Goal: Information Seeking & Learning: Learn about a topic

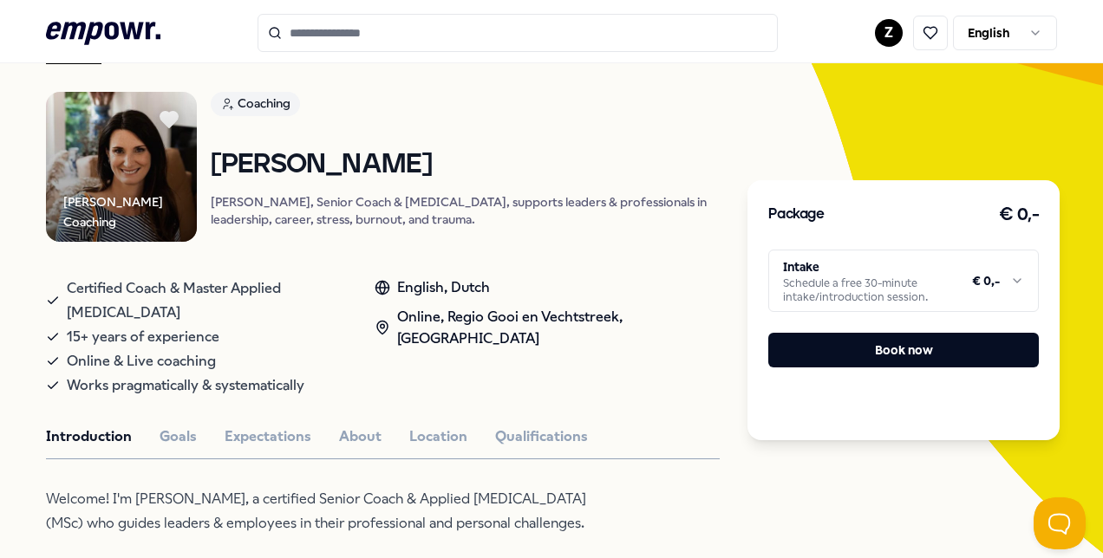
scroll to position [121, 0]
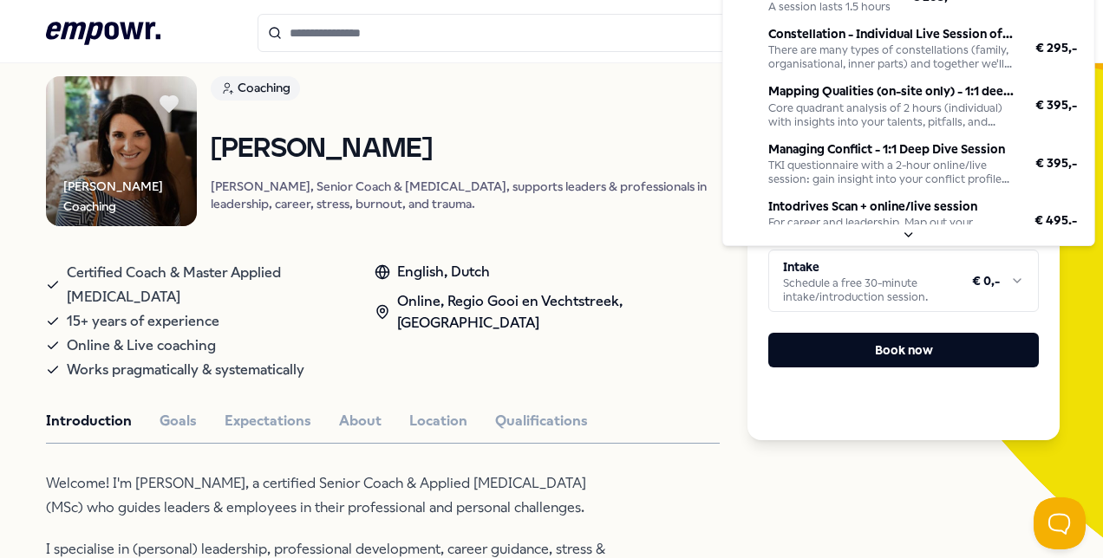
click at [1008, 284] on html ".empowr-logo_svg__cls-1{fill:#03032f} Z English All categories Self-care librar…" at bounding box center [551, 279] width 1103 height 558
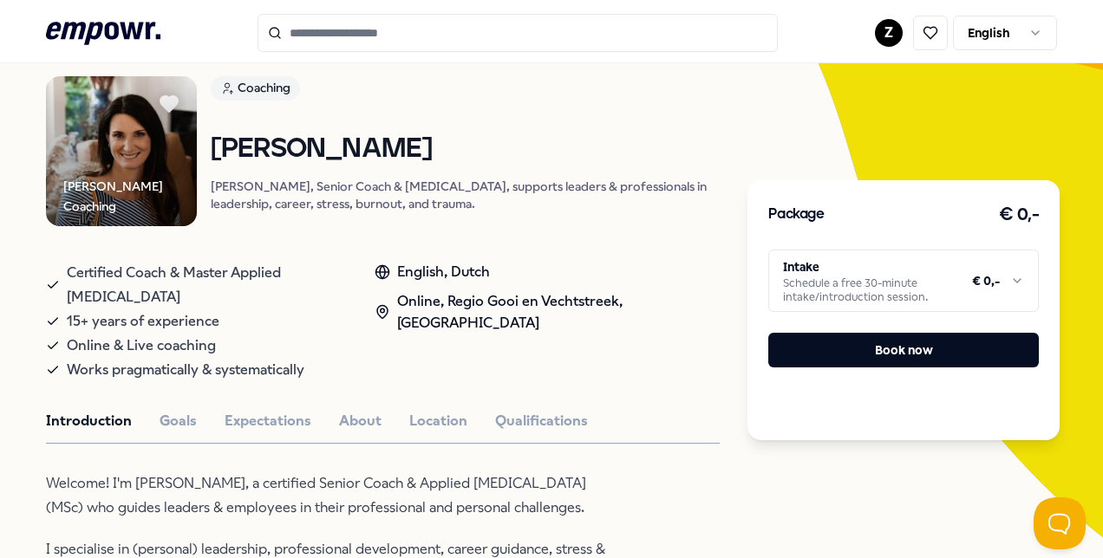
drag, startPoint x: 1094, startPoint y: 83, endPoint x: 1093, endPoint y: 33, distance: 50.3
click at [1093, 33] on html ".empowr-logo_svg__cls-1{fill:#03032f} Z English All categories Self-care librar…" at bounding box center [551, 279] width 1103 height 558
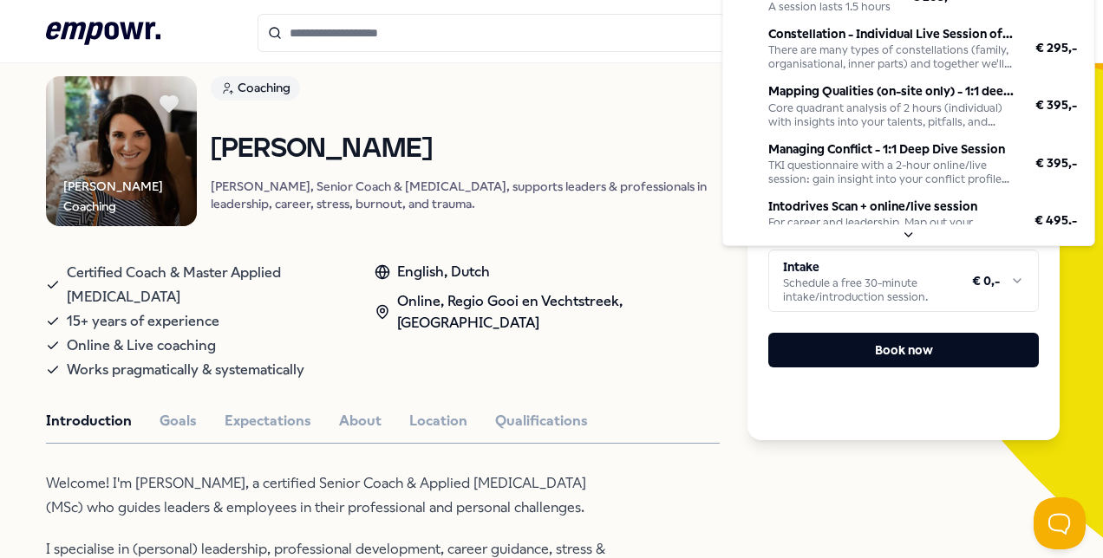
click at [987, 274] on html ".empowr-logo_svg__cls-1{fill:#03032f} Z English All categories Self-care librar…" at bounding box center [551, 279] width 1103 height 558
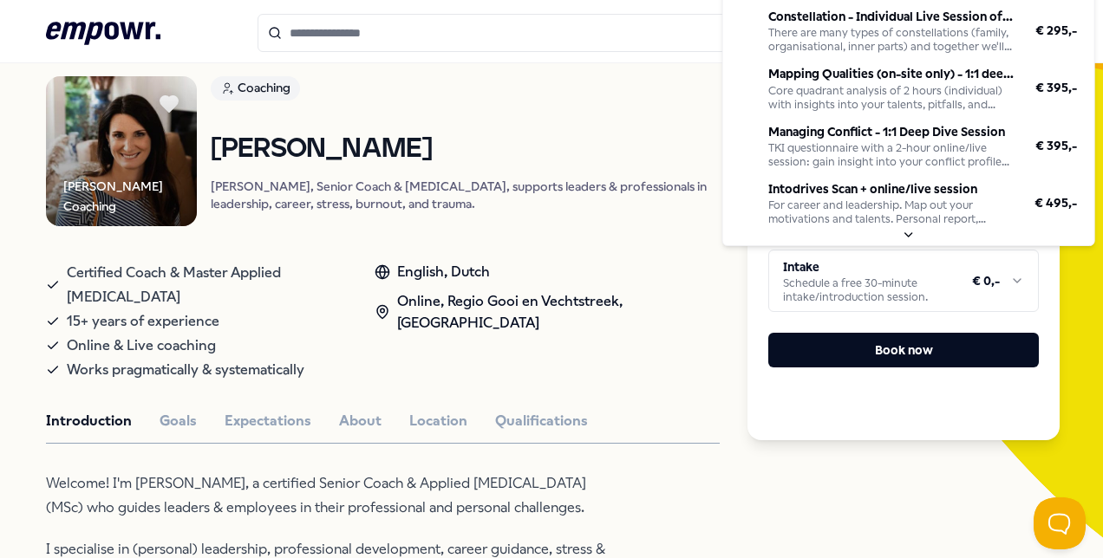
scroll to position [0, 0]
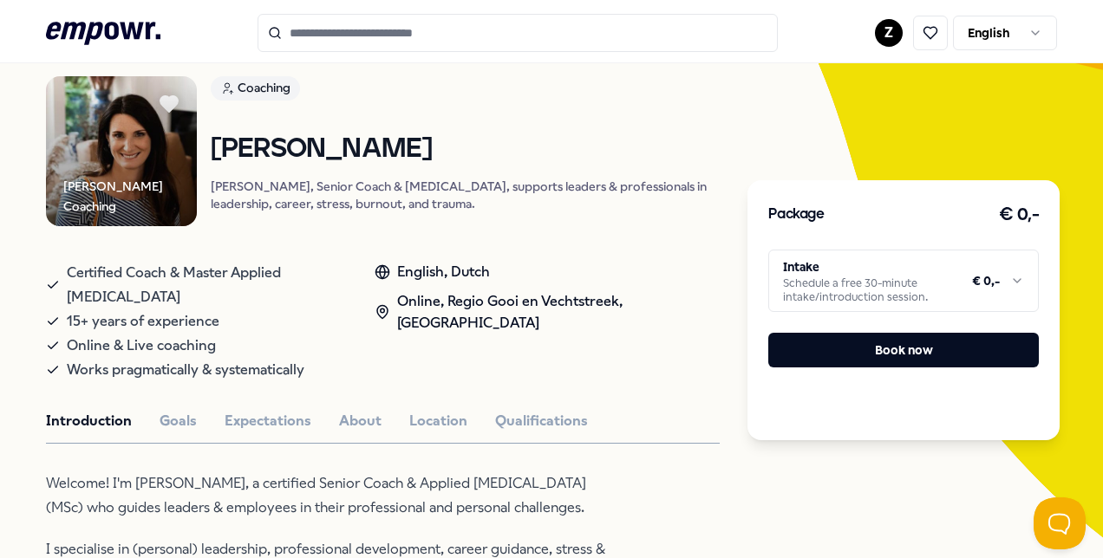
click at [1099, 49] on html ".empowr-logo_svg__cls-1{fill:#03032f} Z English All categories Self-care librar…" at bounding box center [551, 279] width 1103 height 558
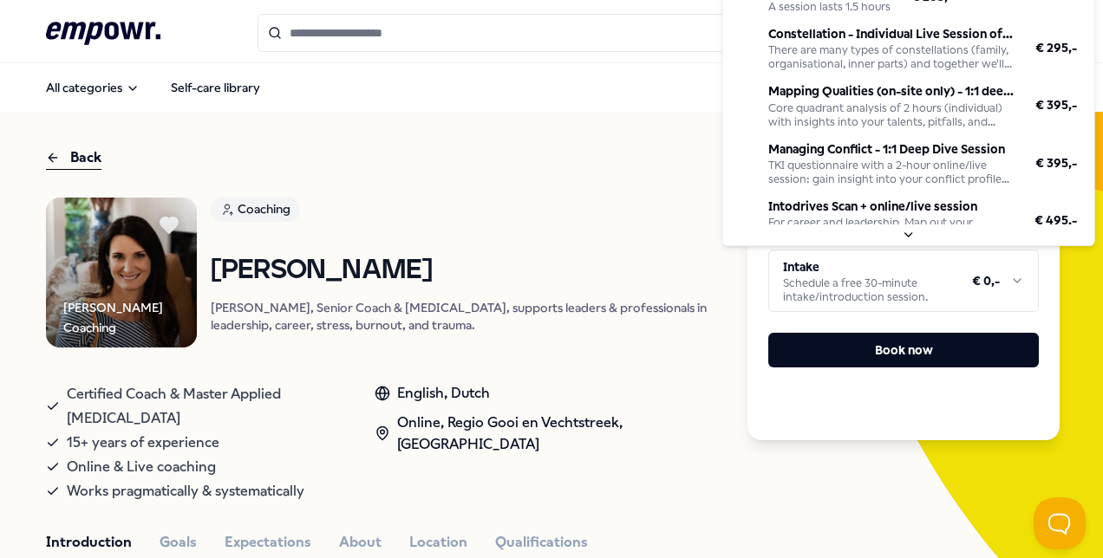
click at [924, 288] on html ".empowr-logo_svg__cls-1{fill:#03032f} Z English All categories Self-care librar…" at bounding box center [551, 279] width 1103 height 558
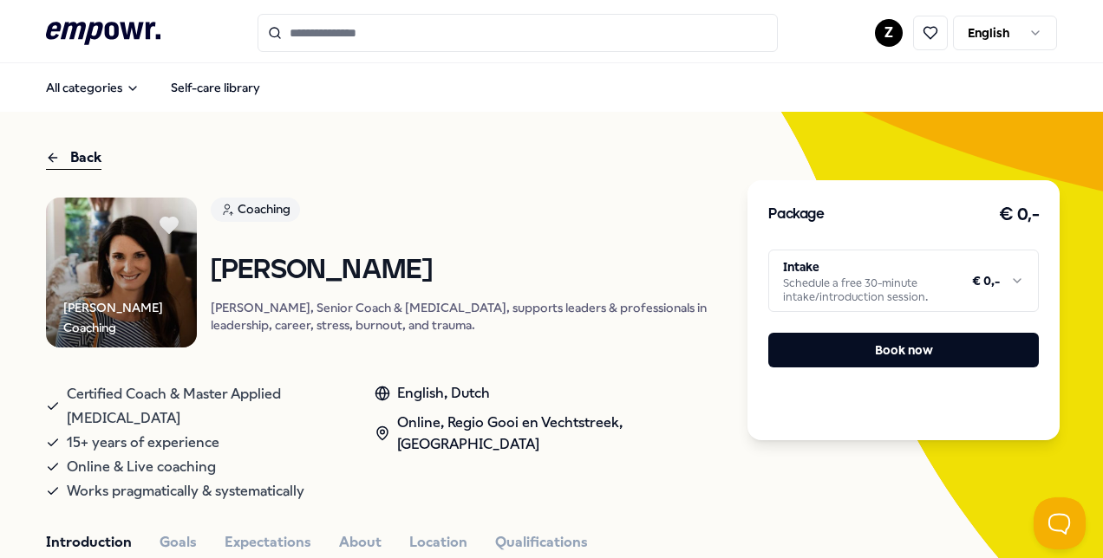
click at [645, 213] on html ".empowr-logo_svg__cls-1{fill:#03032f} Z English All categories Self-care librar…" at bounding box center [551, 279] width 1103 height 558
click at [645, 213] on link "Coaching" at bounding box center [466, 213] width 510 height 30
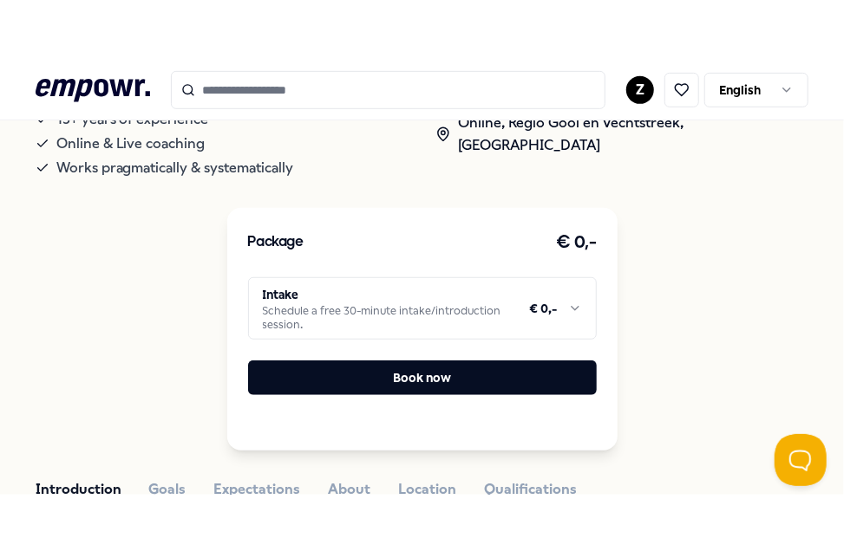
scroll to position [412, 0]
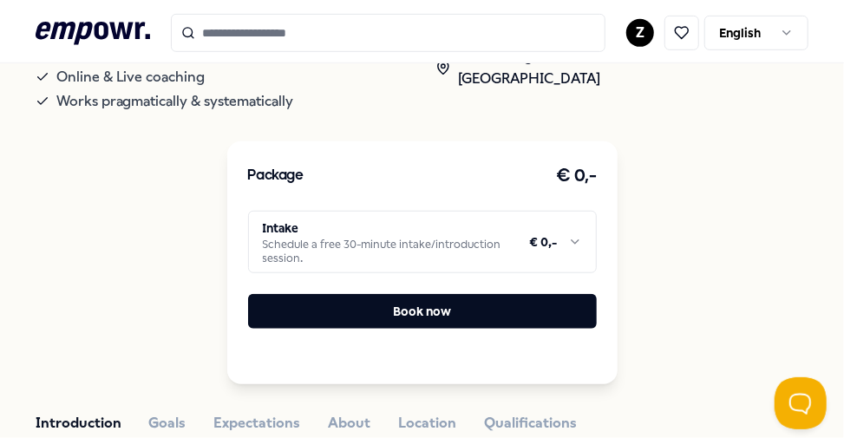
click at [556, 227] on html ".empowr-logo_svg__cls-1{fill:#03032f} Z English All categories Self-care librar…" at bounding box center [422, 219] width 844 height 438
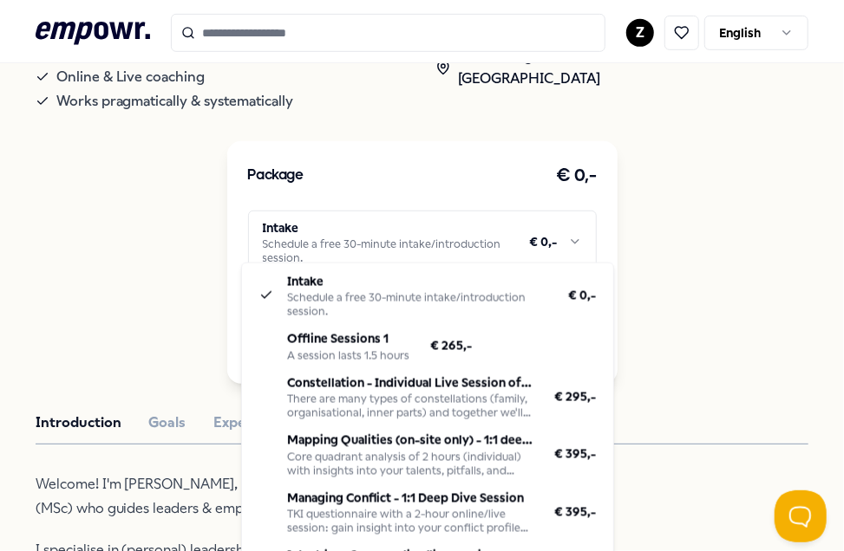
click at [484, 213] on html ".empowr-logo_svg__cls-1{fill:#03032f} Z English All categories Self-care librar…" at bounding box center [422, 275] width 844 height 551
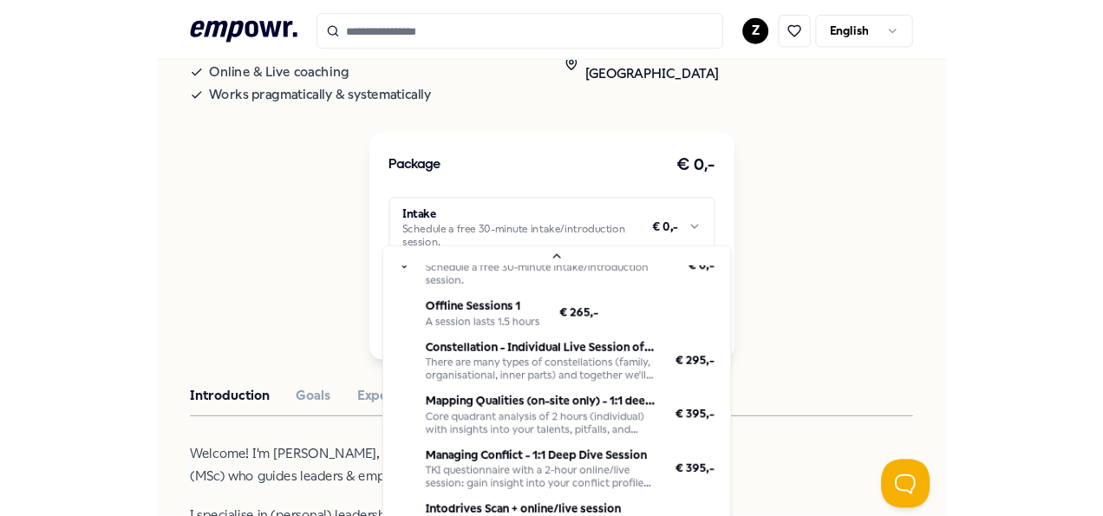
scroll to position [31, 0]
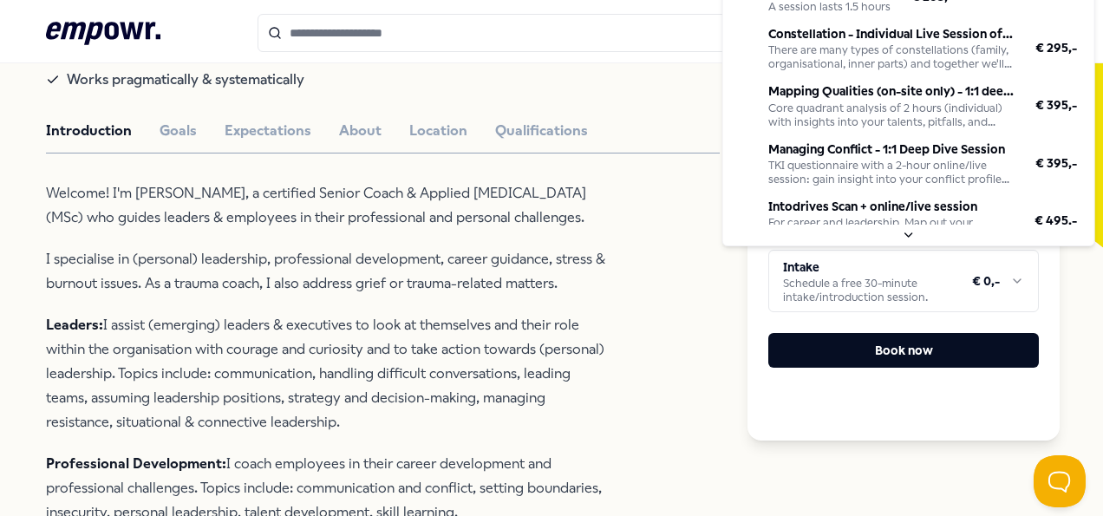
click at [983, 276] on html ".empowr-logo_svg__cls-1{fill:#03032f} Z English All categories Self-care librar…" at bounding box center [551, 258] width 1103 height 516
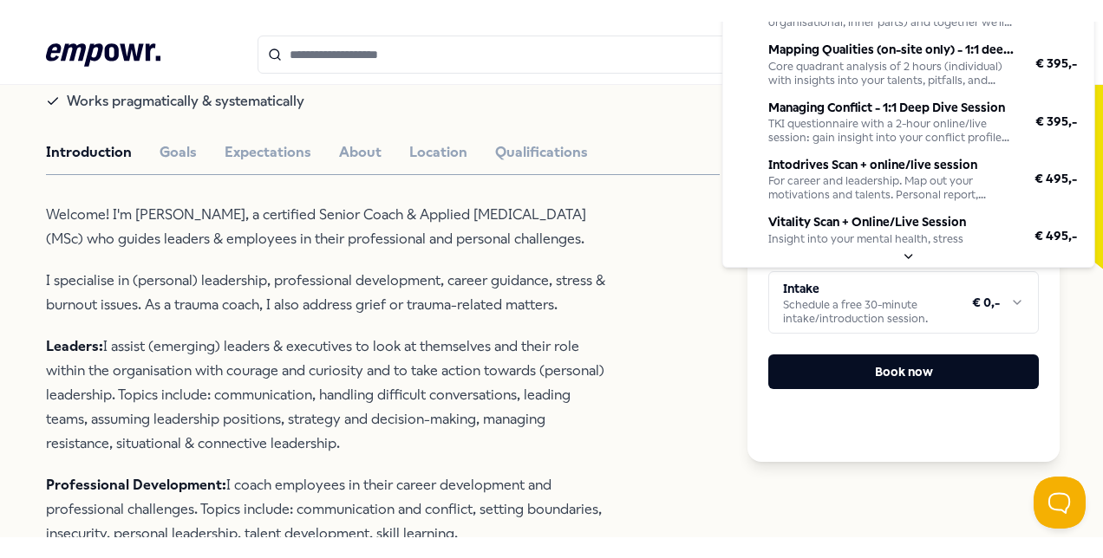
scroll to position [142, 0]
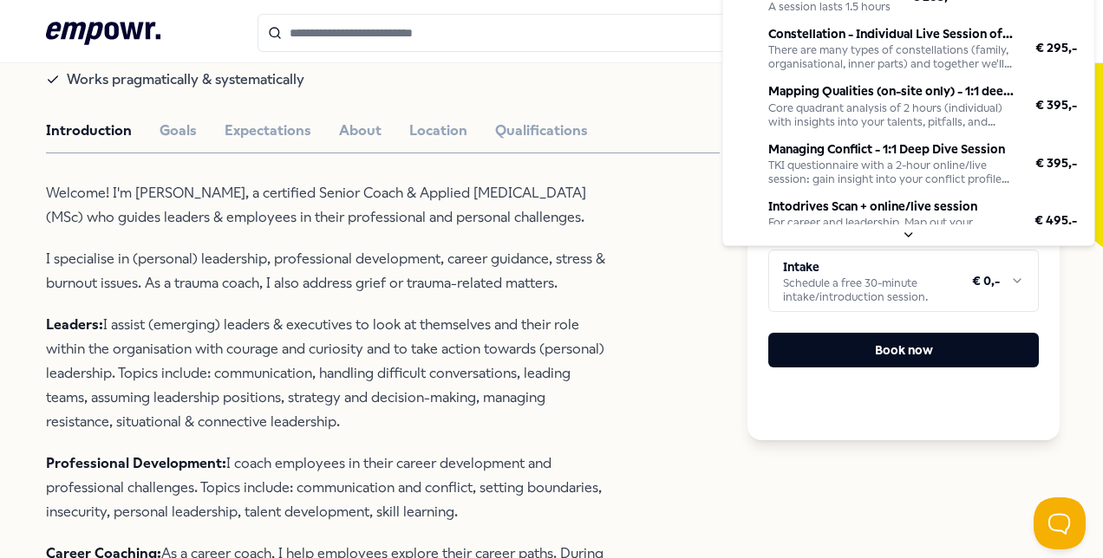
click at [992, 276] on html ".empowr-logo_svg__cls-1{fill:#03032f} Z English All categories Self-care librar…" at bounding box center [551, 279] width 1103 height 558
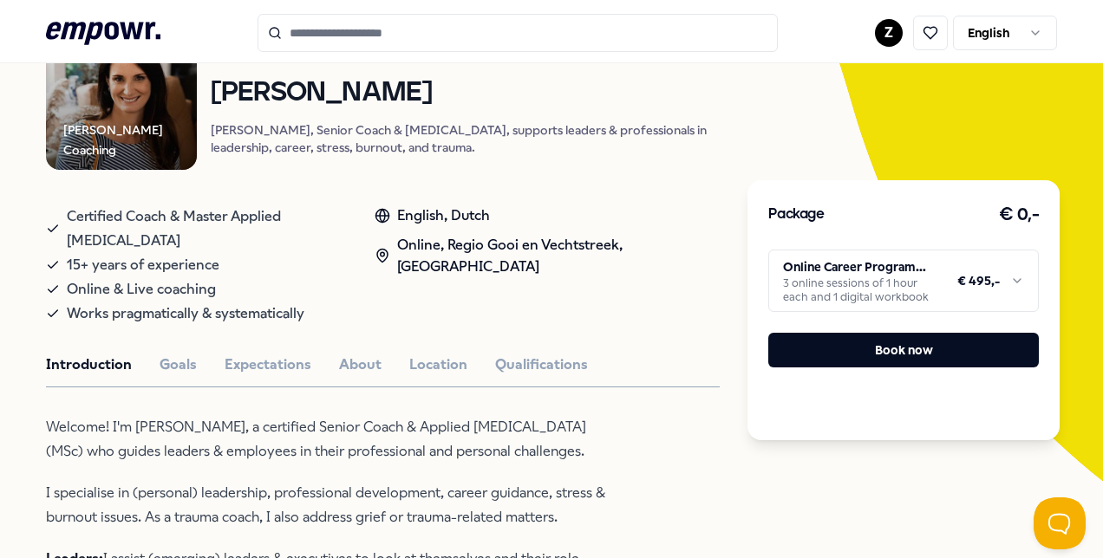
scroll to position [264, 0]
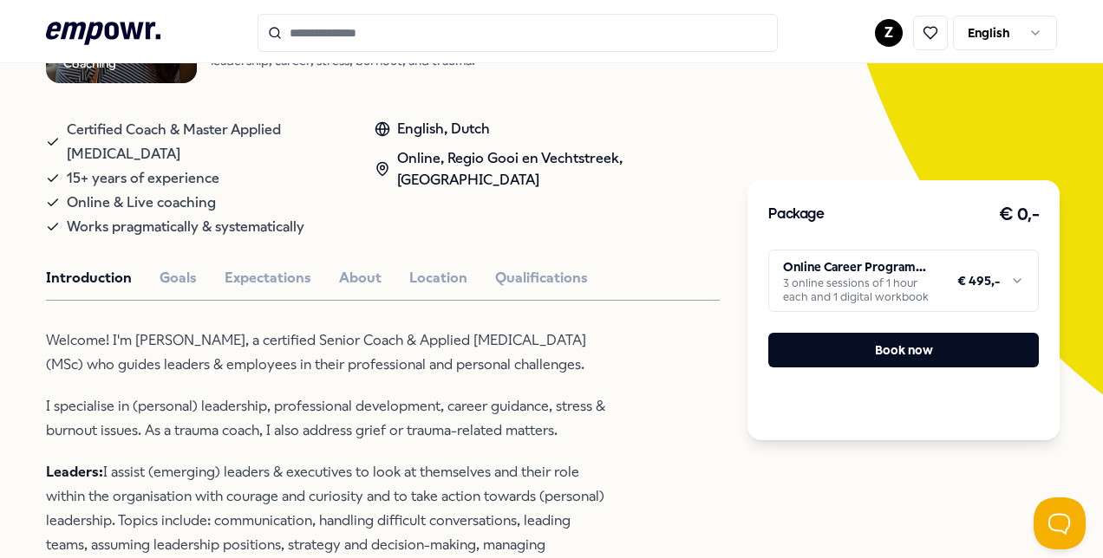
click at [926, 277] on html ".empowr-logo_svg__cls-1{fill:#03032f} Z English All categories Self-care librar…" at bounding box center [551, 279] width 1103 height 558
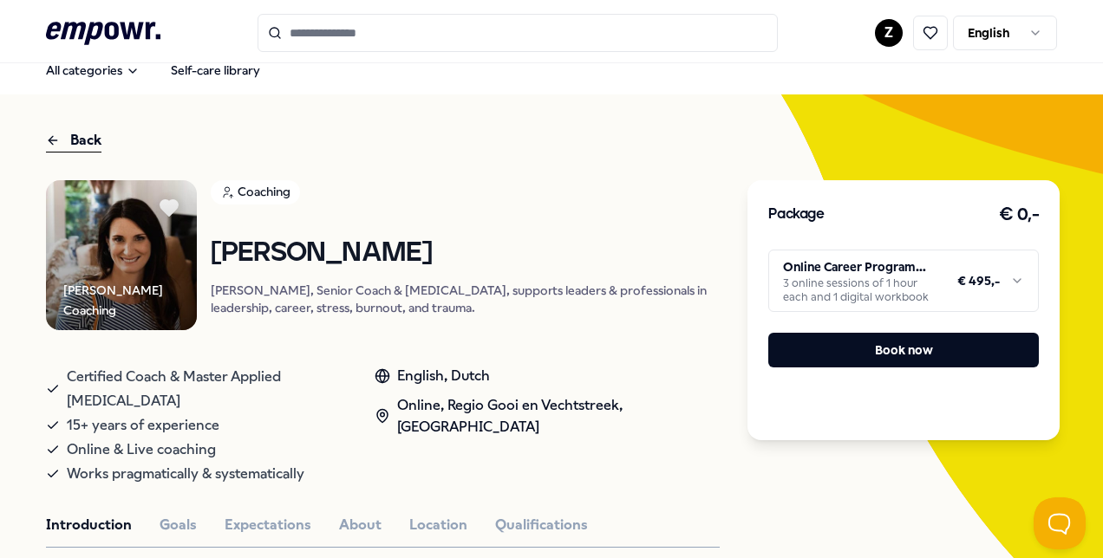
scroll to position [0, 0]
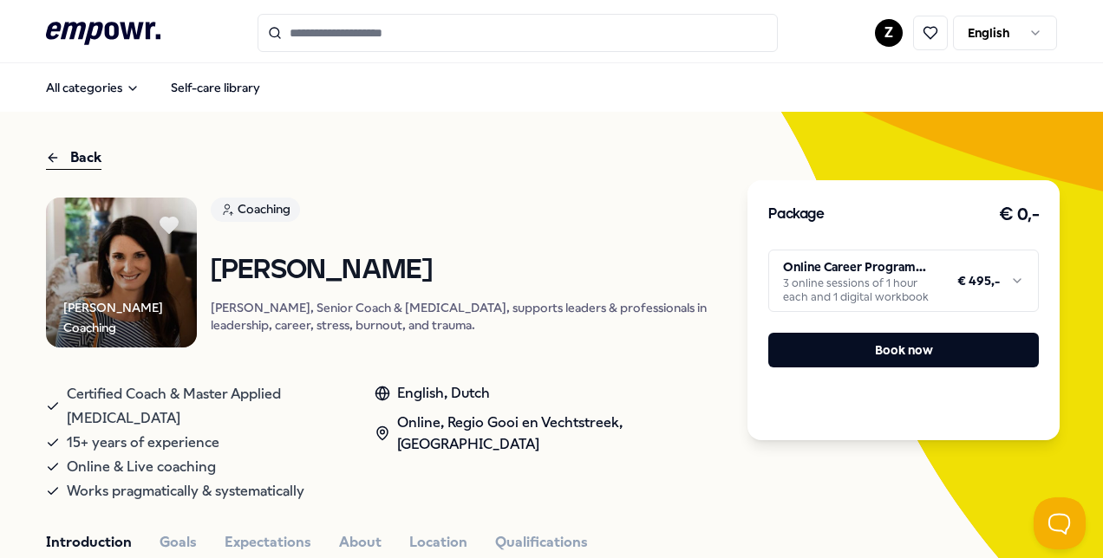
click at [209, 271] on div "[PERSON_NAME] Coaching Coaching [PERSON_NAME] [PERSON_NAME], Senior Coach & [ME…" at bounding box center [383, 273] width 674 height 151
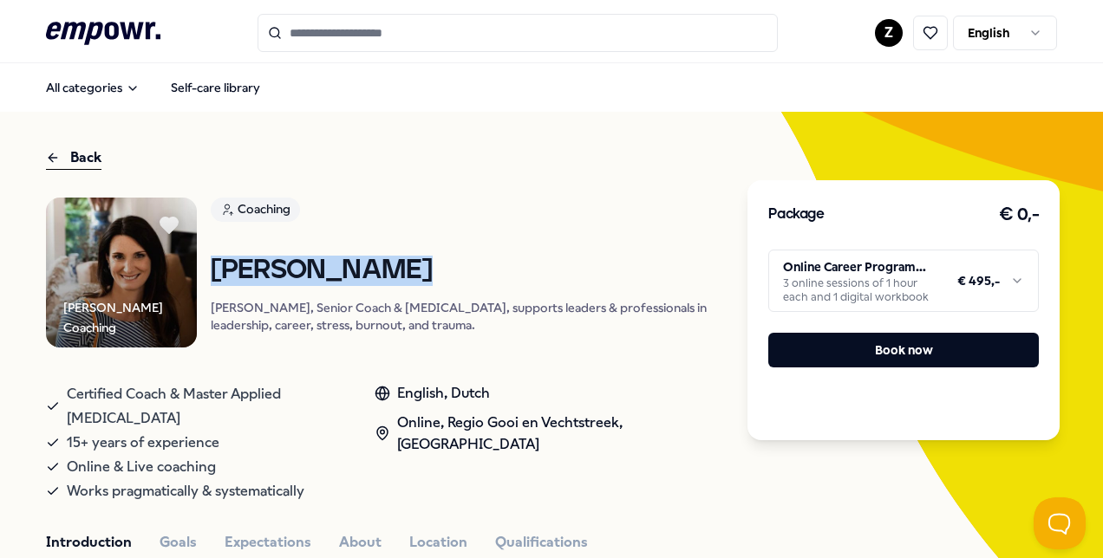
drag, startPoint x: 218, startPoint y: 273, endPoint x: 419, endPoint y: 285, distance: 201.5
click at [419, 285] on h1 "[PERSON_NAME]" at bounding box center [466, 271] width 510 height 30
copy h1 "[PERSON_NAME]"
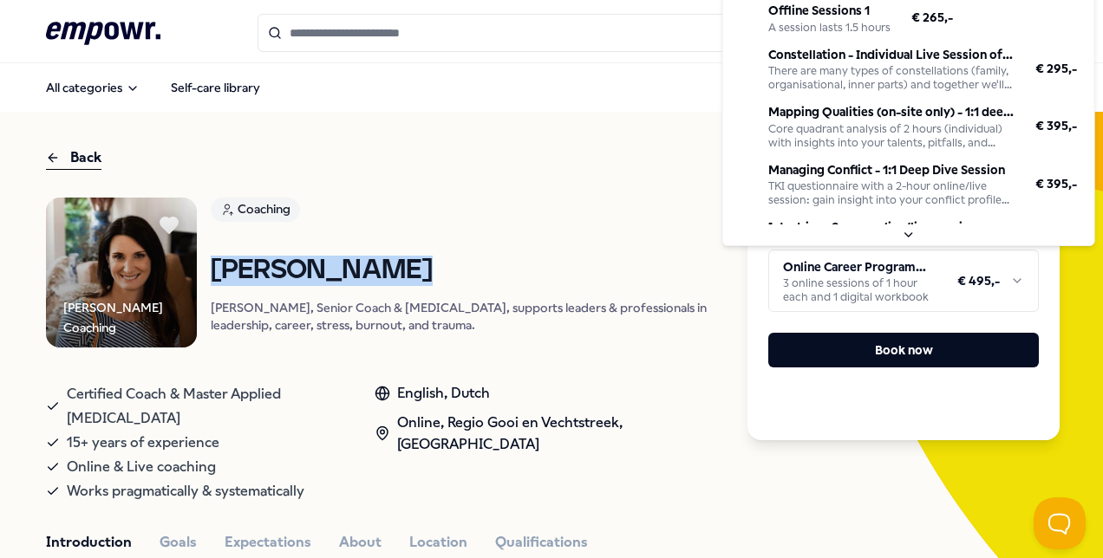
click at [929, 269] on html ".empowr-logo_svg__cls-1{fill:#03032f} Z English All categories Self-care librar…" at bounding box center [551, 279] width 1103 height 558
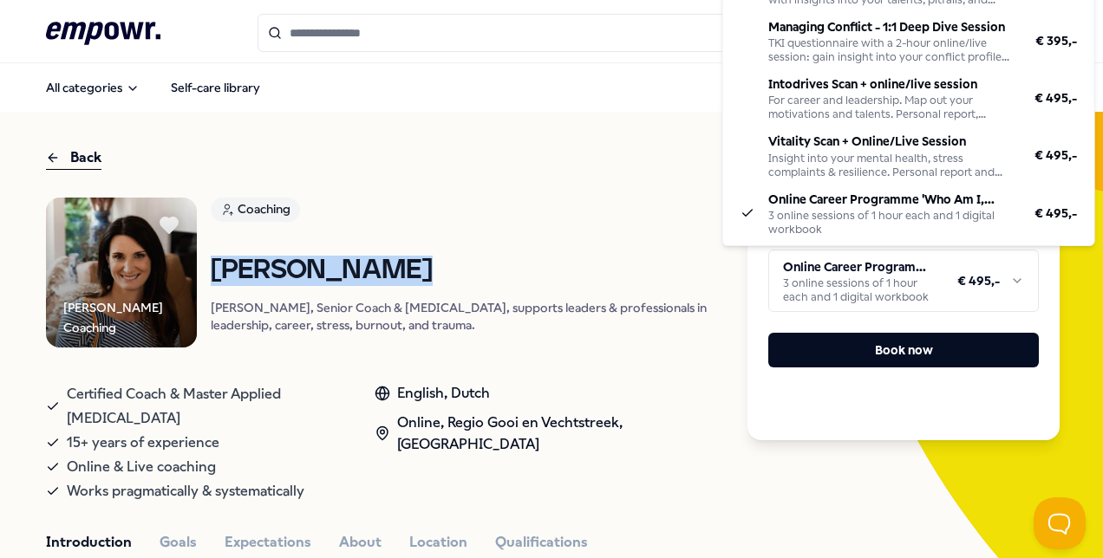
scroll to position [142, 0]
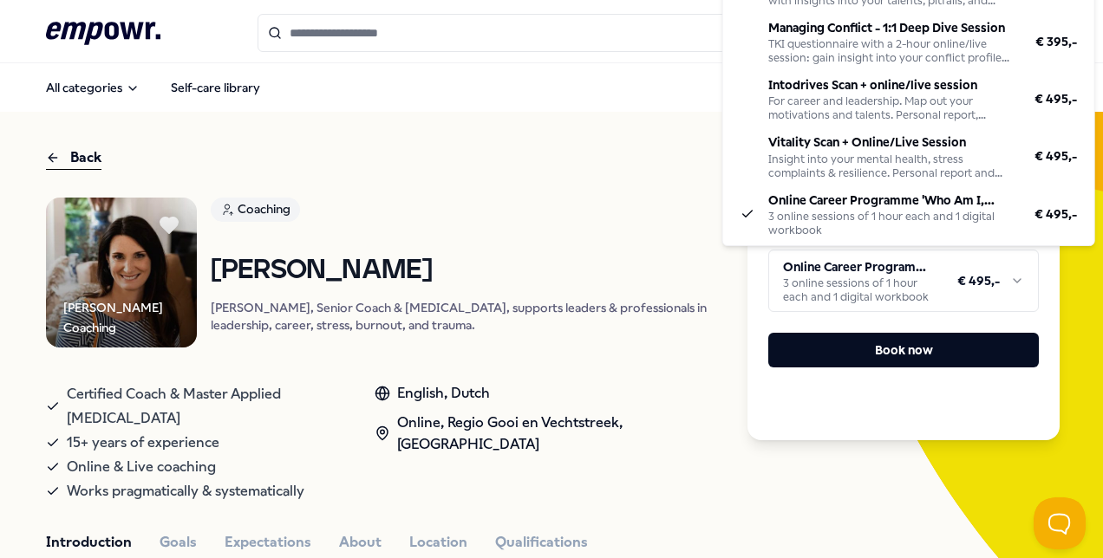
click at [674, 66] on html ".empowr-logo_svg__cls-1{fill:#03032f} Z English All categories Self-care librar…" at bounding box center [551, 279] width 1103 height 558
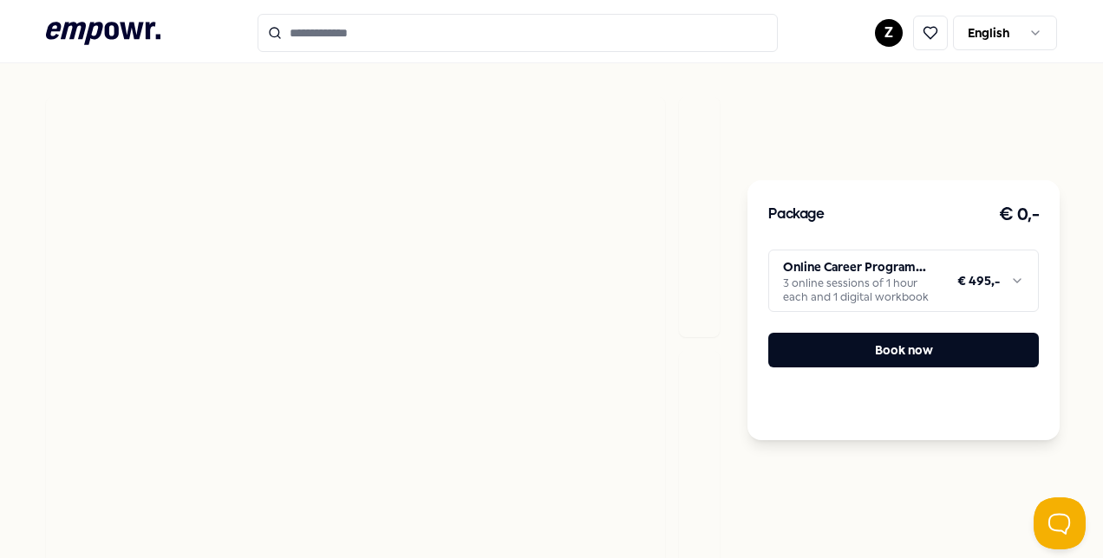
scroll to position [1301, 0]
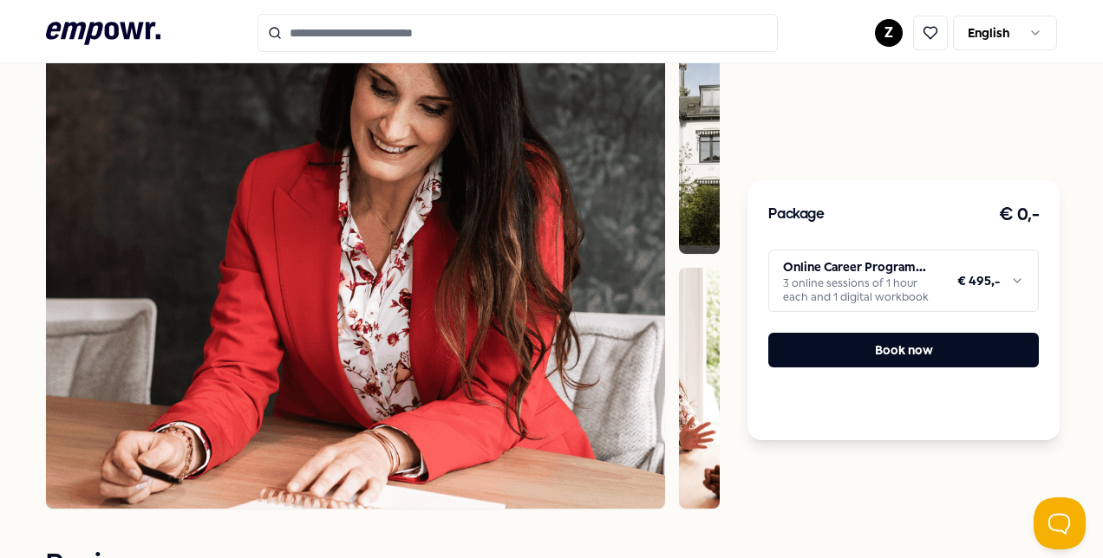
click at [700, 221] on img at bounding box center [700, 134] width 42 height 240
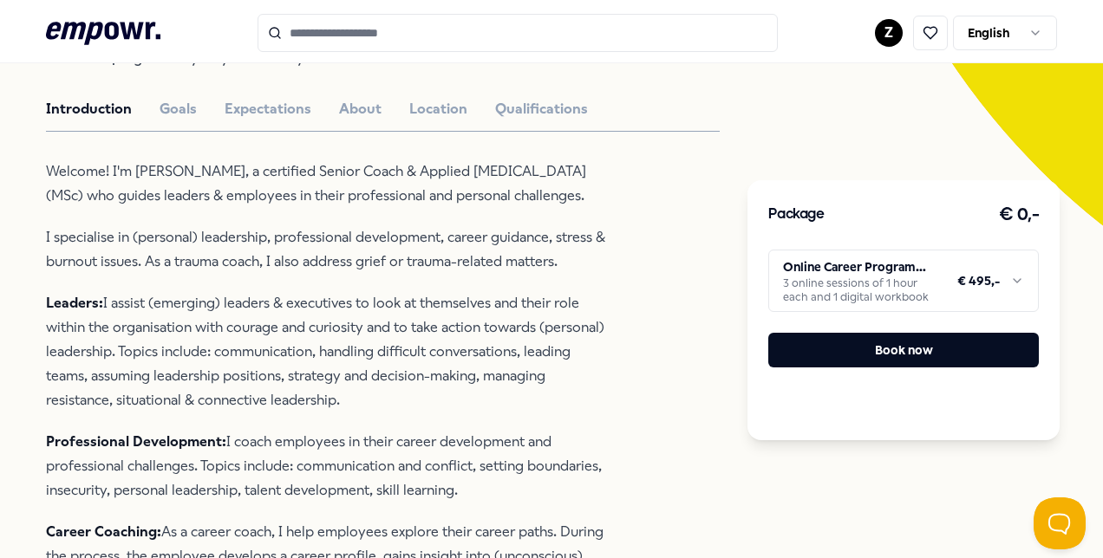
scroll to position [0, 0]
